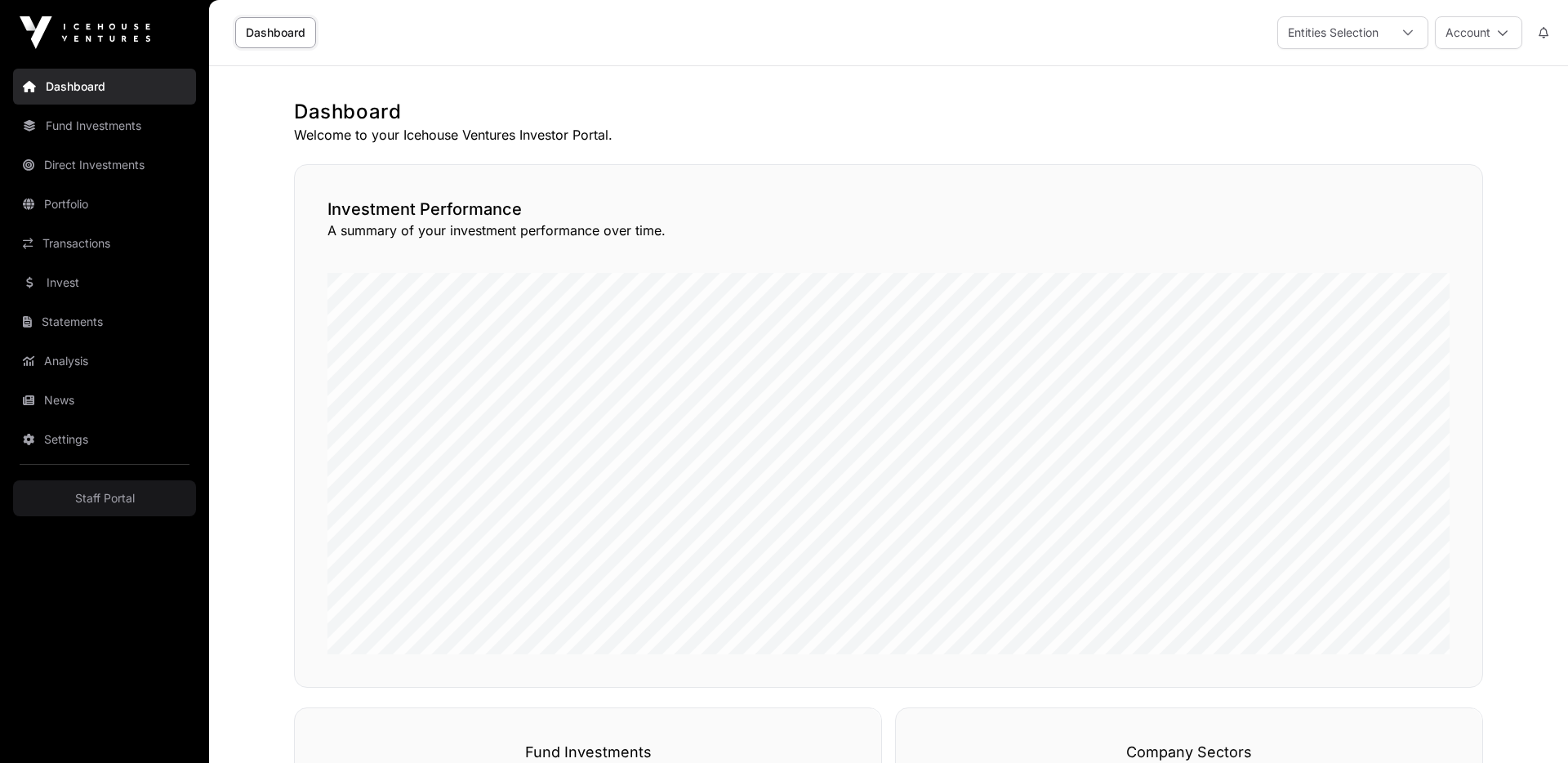
click at [93, 287] on link "Invest" at bounding box center [105, 283] width 183 height 36
click at [105, 505] on link "Staff Portal" at bounding box center [105, 498] width 183 height 36
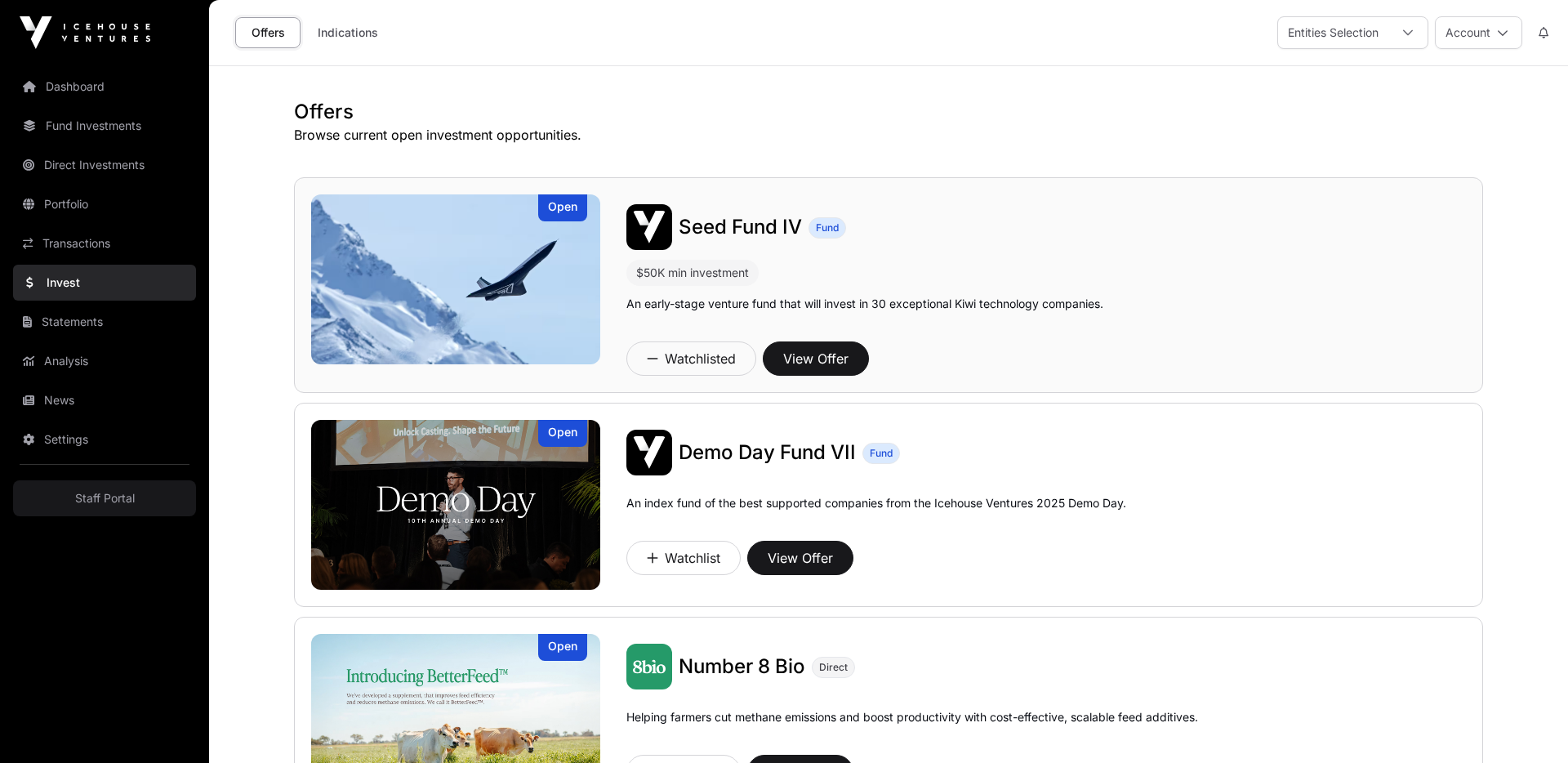
click at [1163, 210] on div "Seed Fund IV Fund" at bounding box center [1046, 227] width 841 height 46
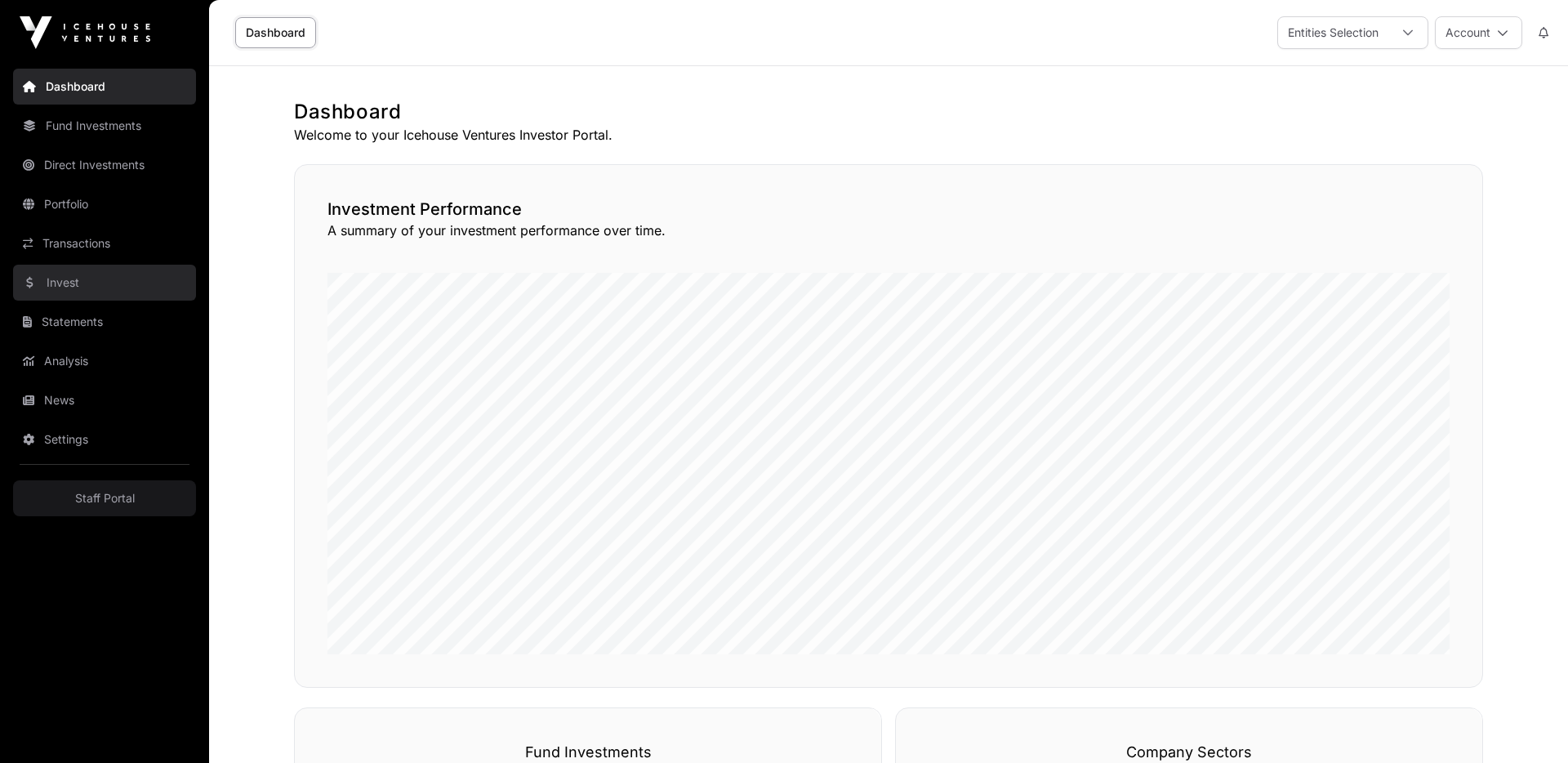
click at [62, 278] on link "Invest" at bounding box center [105, 283] width 183 height 36
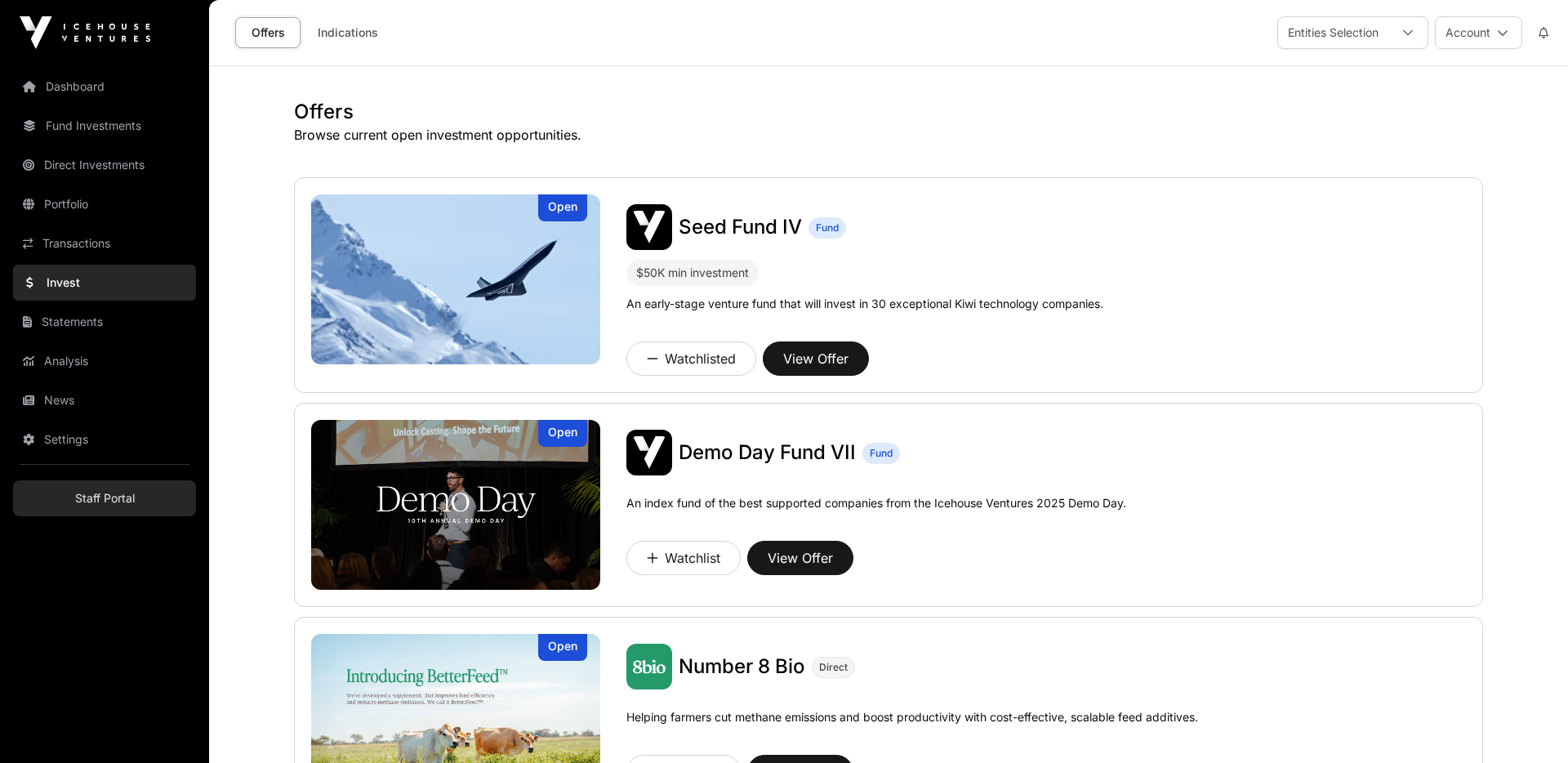
click at [132, 491] on link "Staff Portal" at bounding box center [105, 498] width 183 height 36
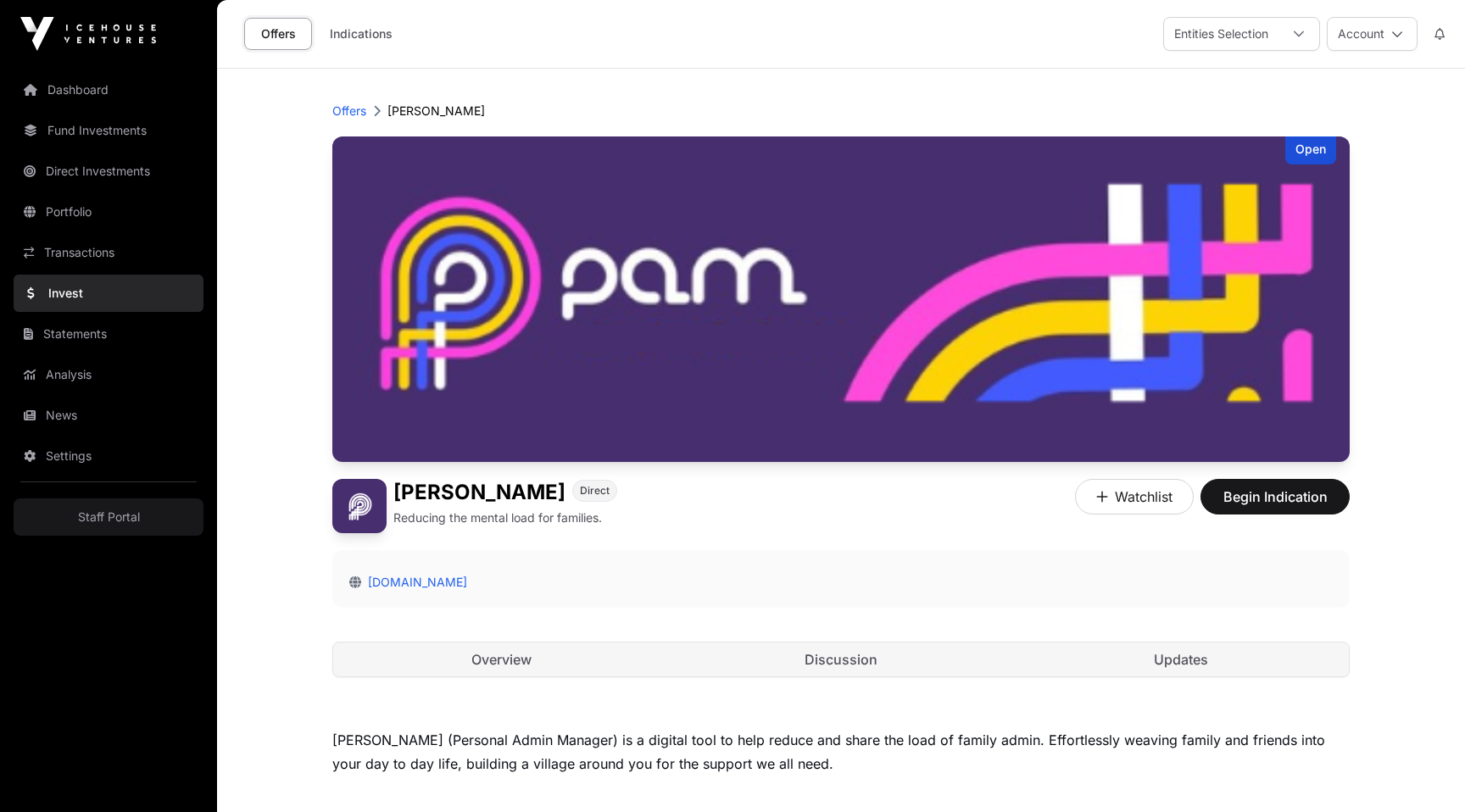
click at [568, 752] on div "[PERSON_NAME] (Personal Admin Manager) is a digital tool to help reduce and sha…" at bounding box center [840, 752] width 1017 height 48
